Goal: Task Accomplishment & Management: Manage account settings

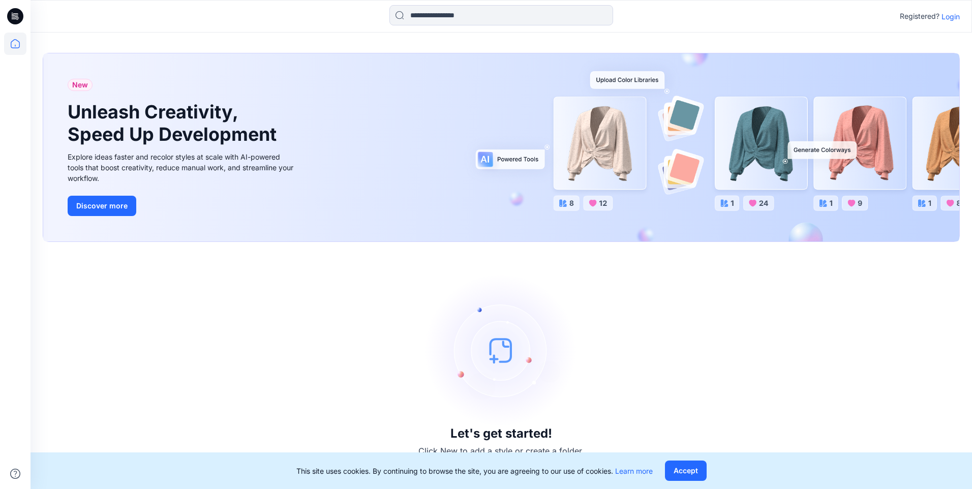
click at [953, 17] on p "Login" at bounding box center [951, 16] width 18 height 11
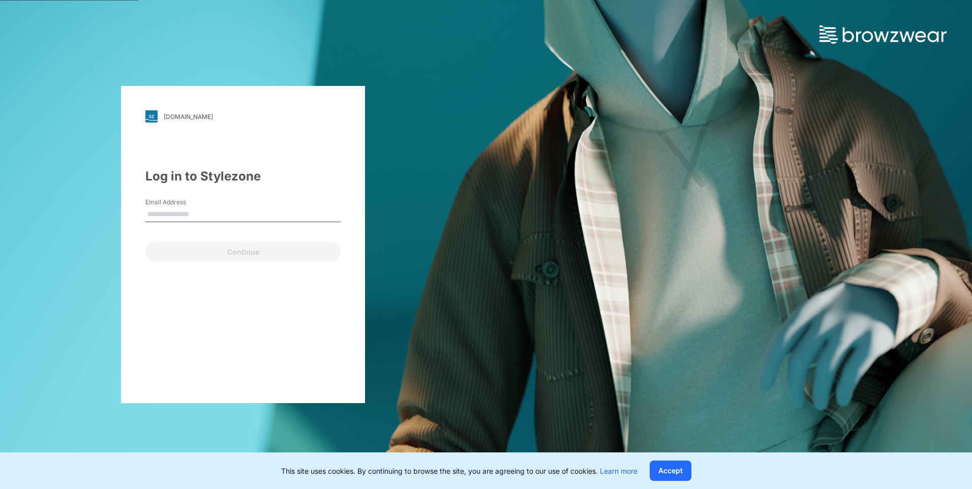
click at [249, 216] on input "Email Address" at bounding box center [242, 214] width 195 height 15
click at [256, 212] on input "Email Address" at bounding box center [242, 214] width 195 height 15
click at [401, 188] on div "pic.stylezone.com Loading... Log in to Stylezone Email Address Email is require…" at bounding box center [243, 244] width 486 height 489
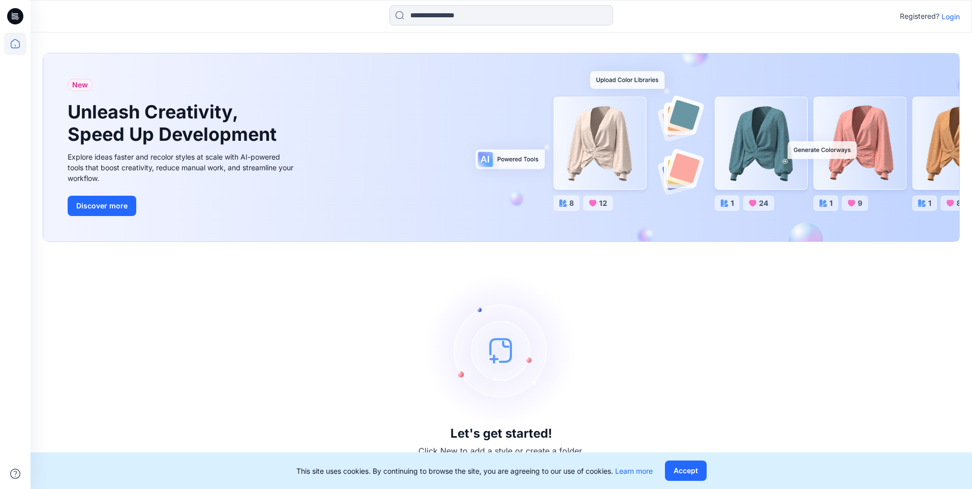
click at [945, 21] on p "Login" at bounding box center [951, 16] width 18 height 11
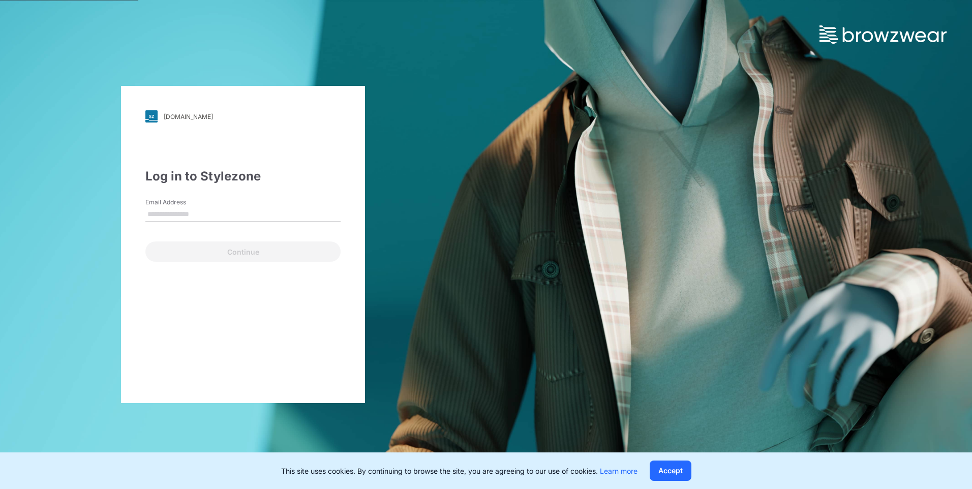
click at [217, 212] on input "Email Address" at bounding box center [242, 214] width 195 height 15
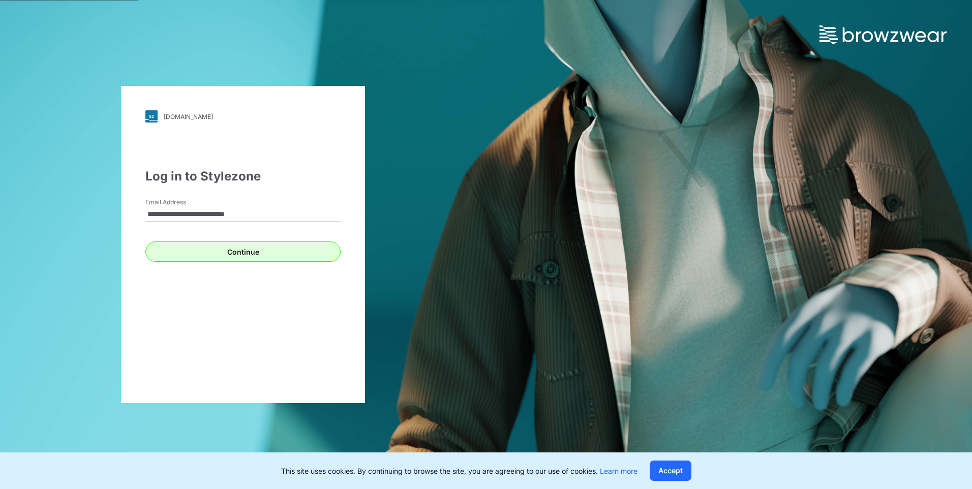
type input "**********"
click at [206, 255] on button "Continue" at bounding box center [242, 252] width 195 height 20
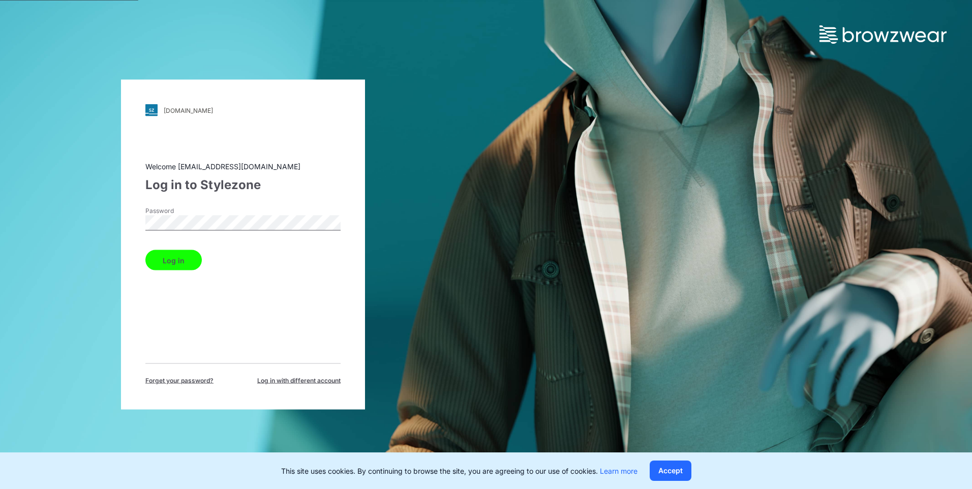
click at [190, 257] on button "Log in" at bounding box center [173, 260] width 56 height 20
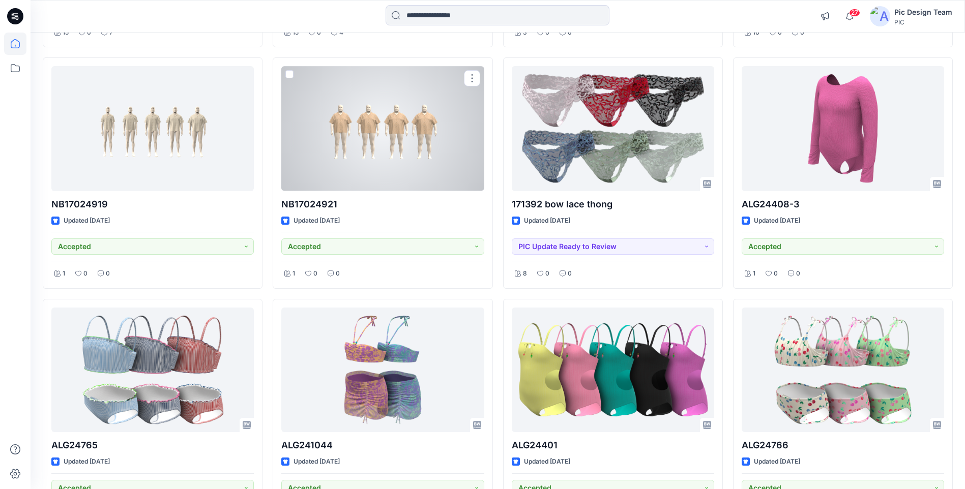
scroll to position [72, 0]
